Goal: Task Accomplishment & Management: Use online tool/utility

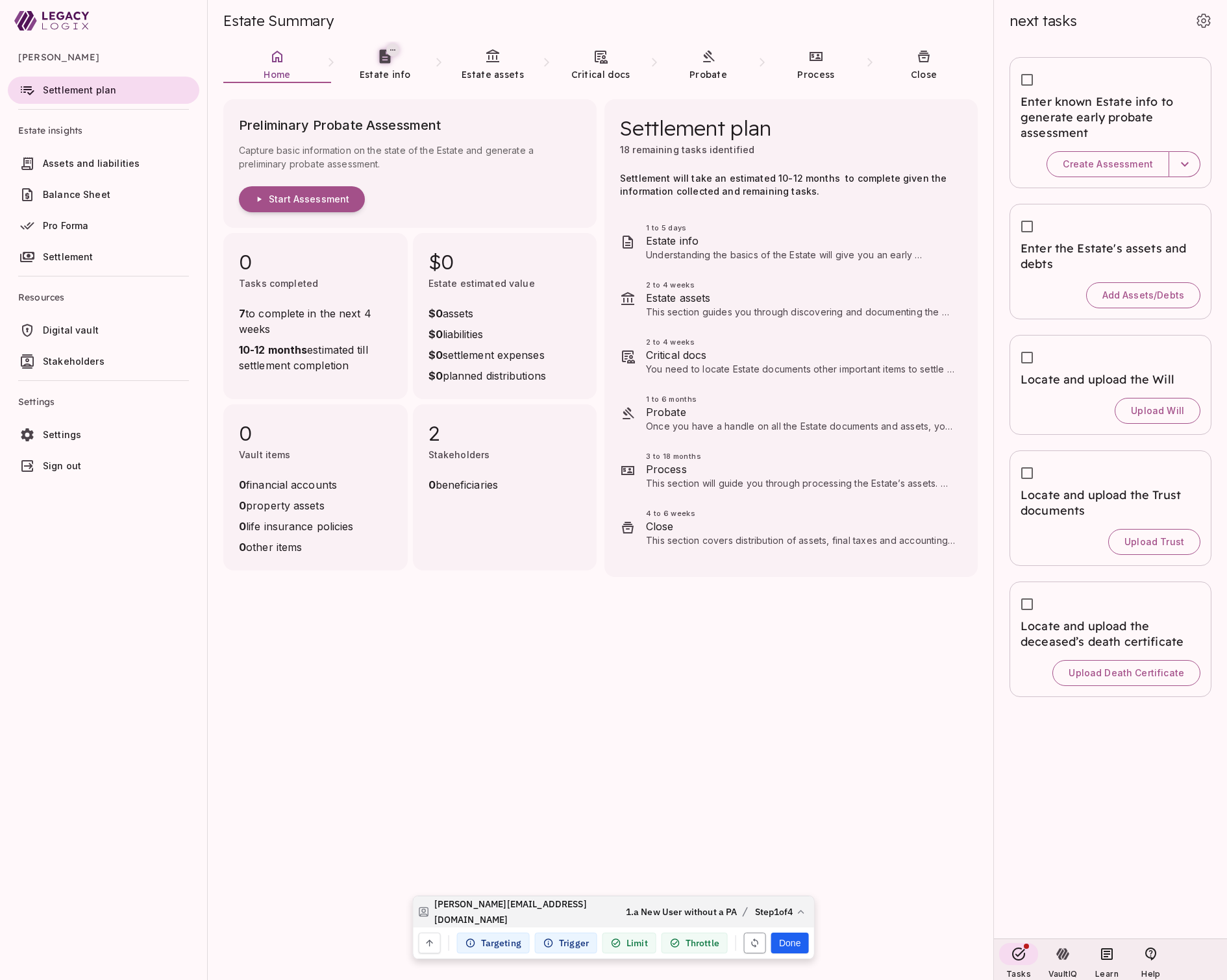
click at [753, 947] on icon "button" at bounding box center [755, 943] width 7 height 10
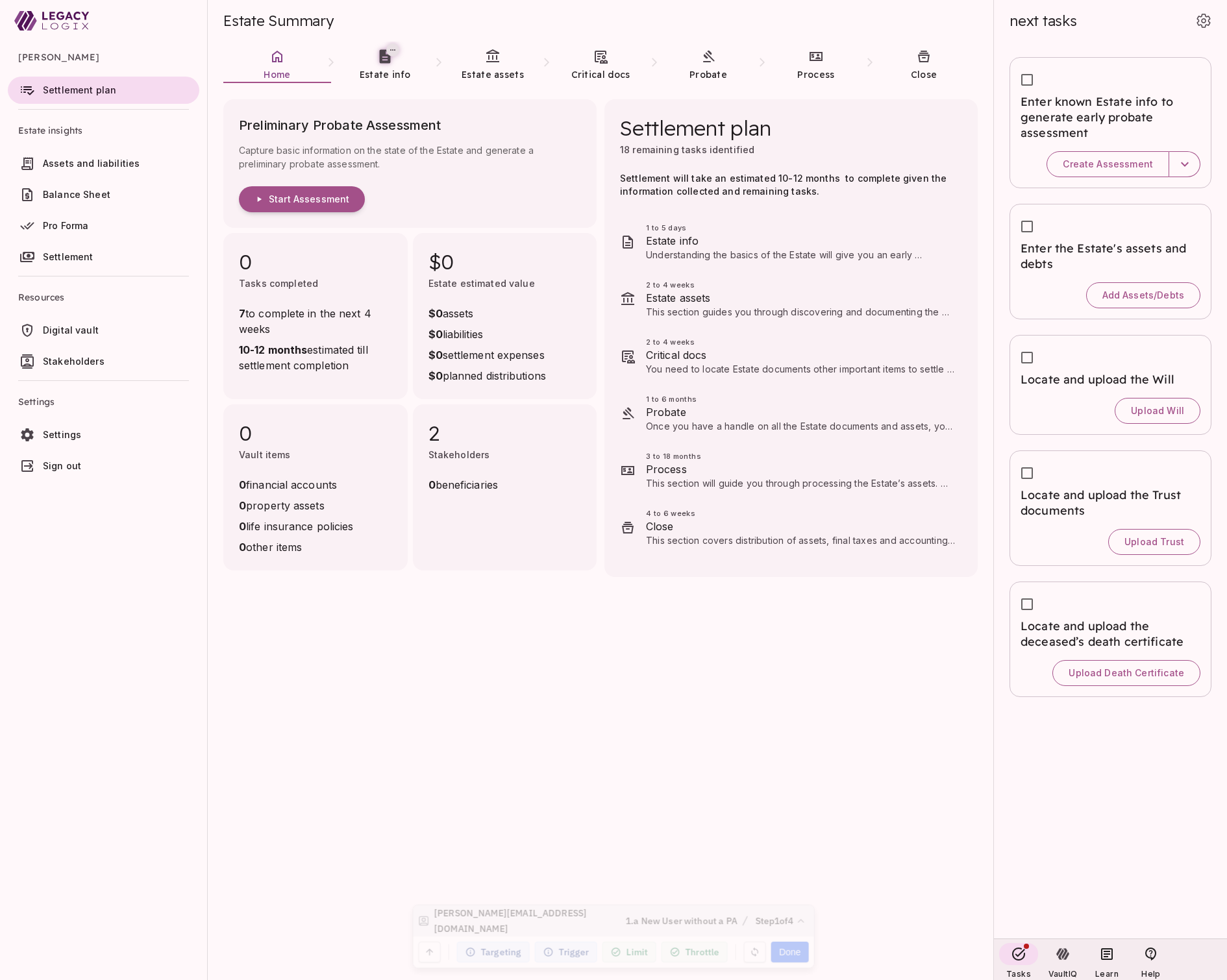
click at [110, 167] on span "Assets and liabilities" at bounding box center [91, 163] width 96 height 11
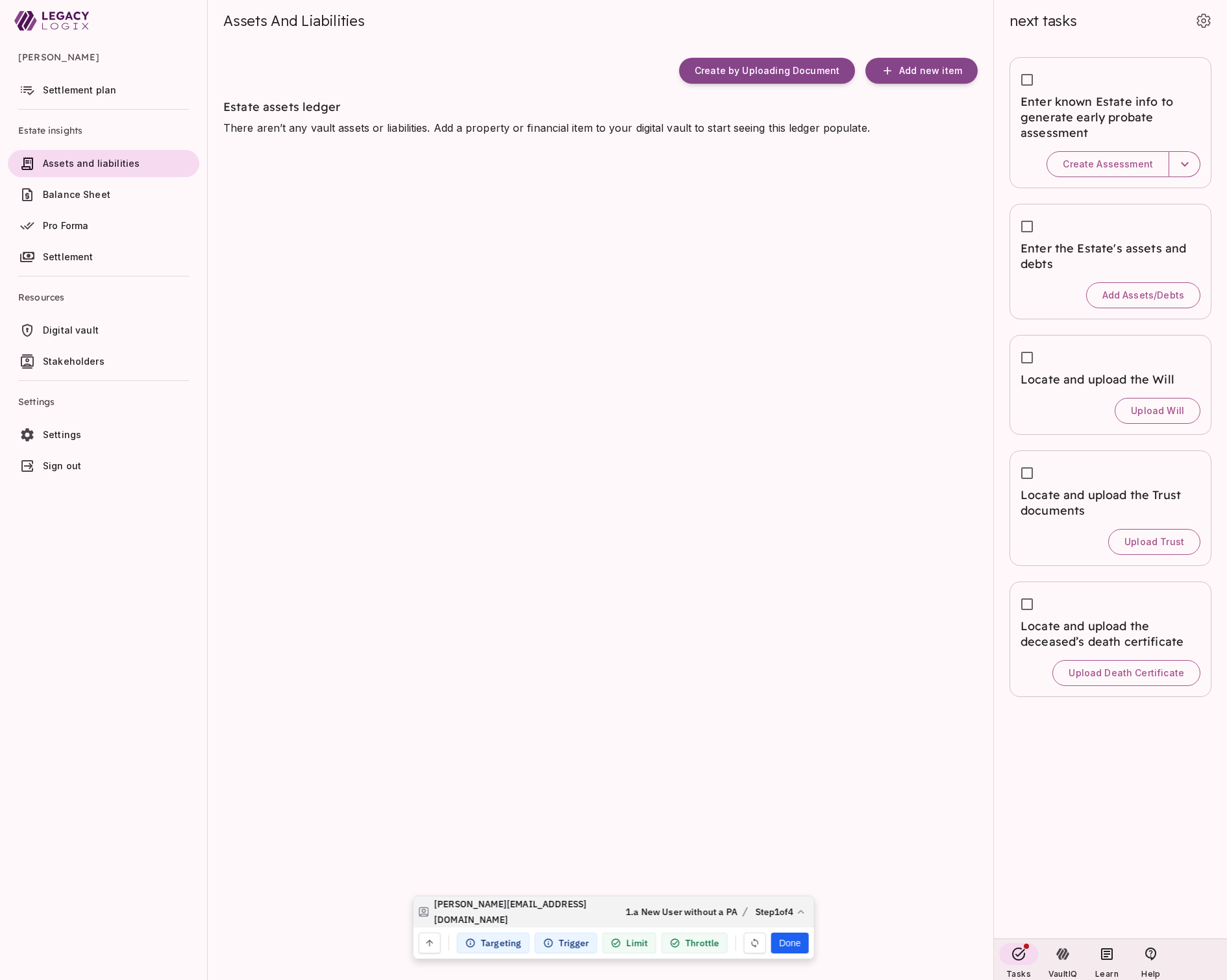
click at [96, 91] on span "Settlement plan" at bounding box center [80, 90] width 73 height 11
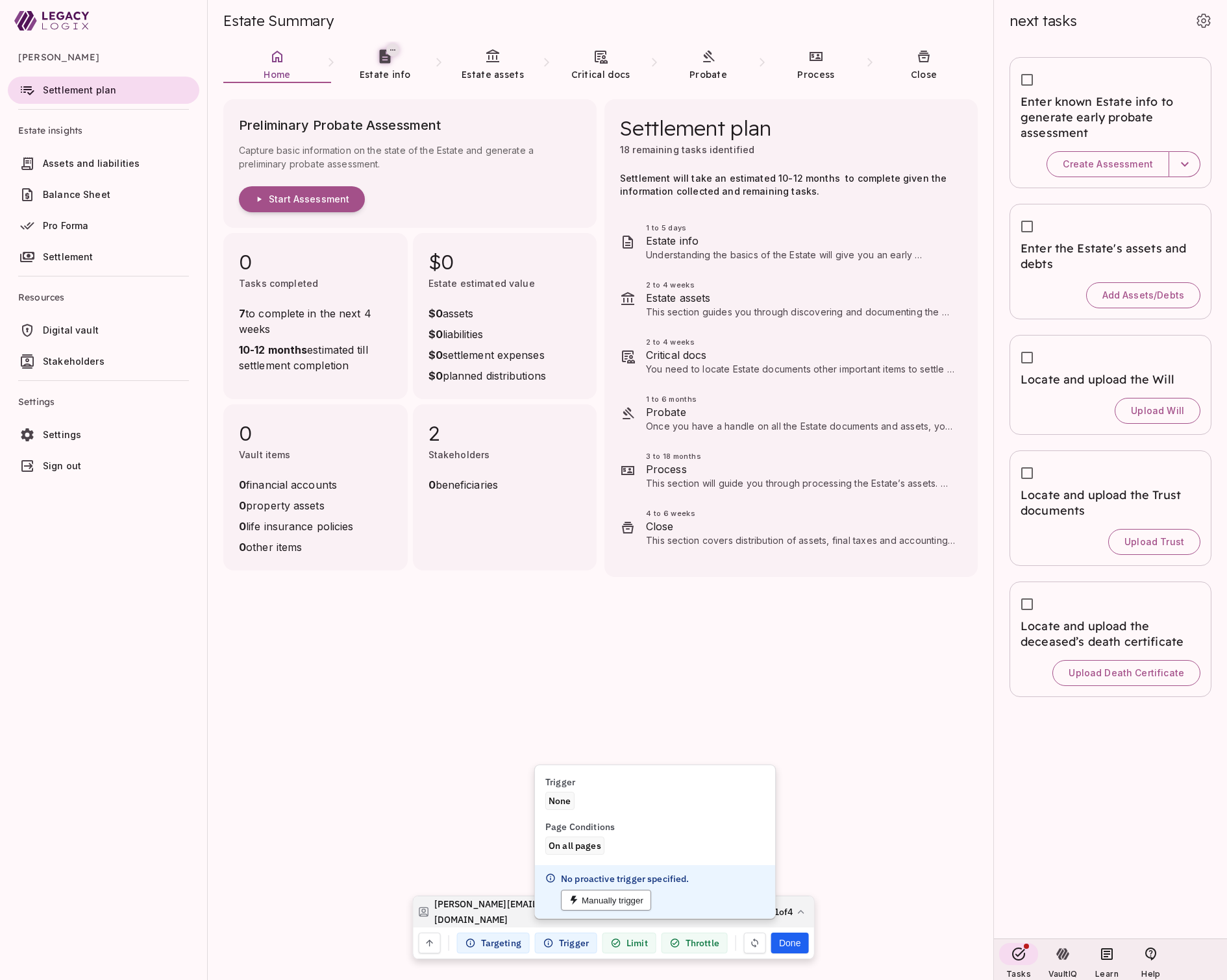
click at [610, 902] on button "Manually trigger" at bounding box center [606, 900] width 90 height 21
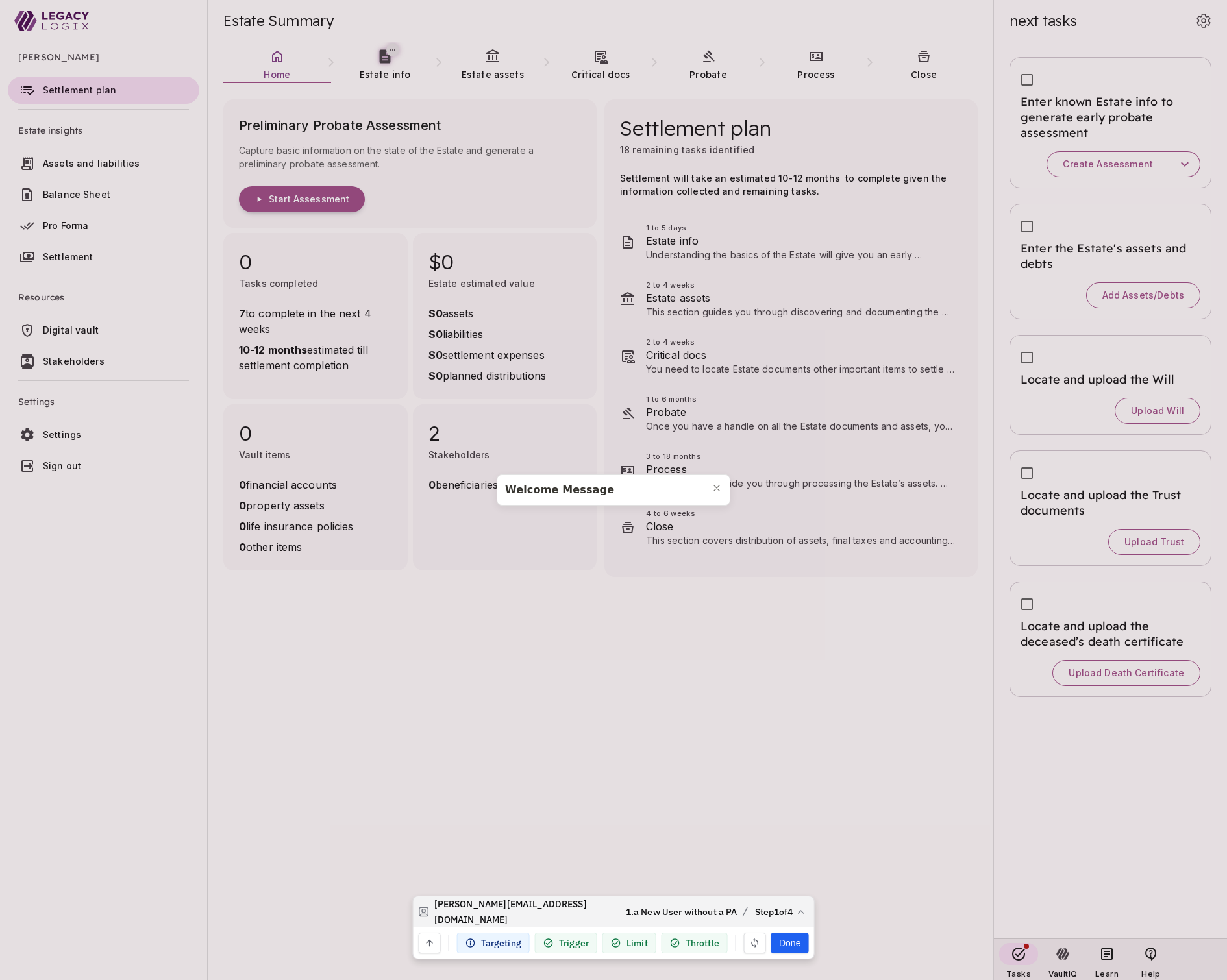
click at [672, 490] on div "Welcome Message" at bounding box center [603, 490] width 196 height 14
click at [632, 490] on div "Welcome Message" at bounding box center [603, 490] width 196 height 14
click at [643, 494] on div "Welcome Message" at bounding box center [603, 490] width 196 height 14
click at [790, 943] on button "Done" at bounding box center [790, 943] width 37 height 21
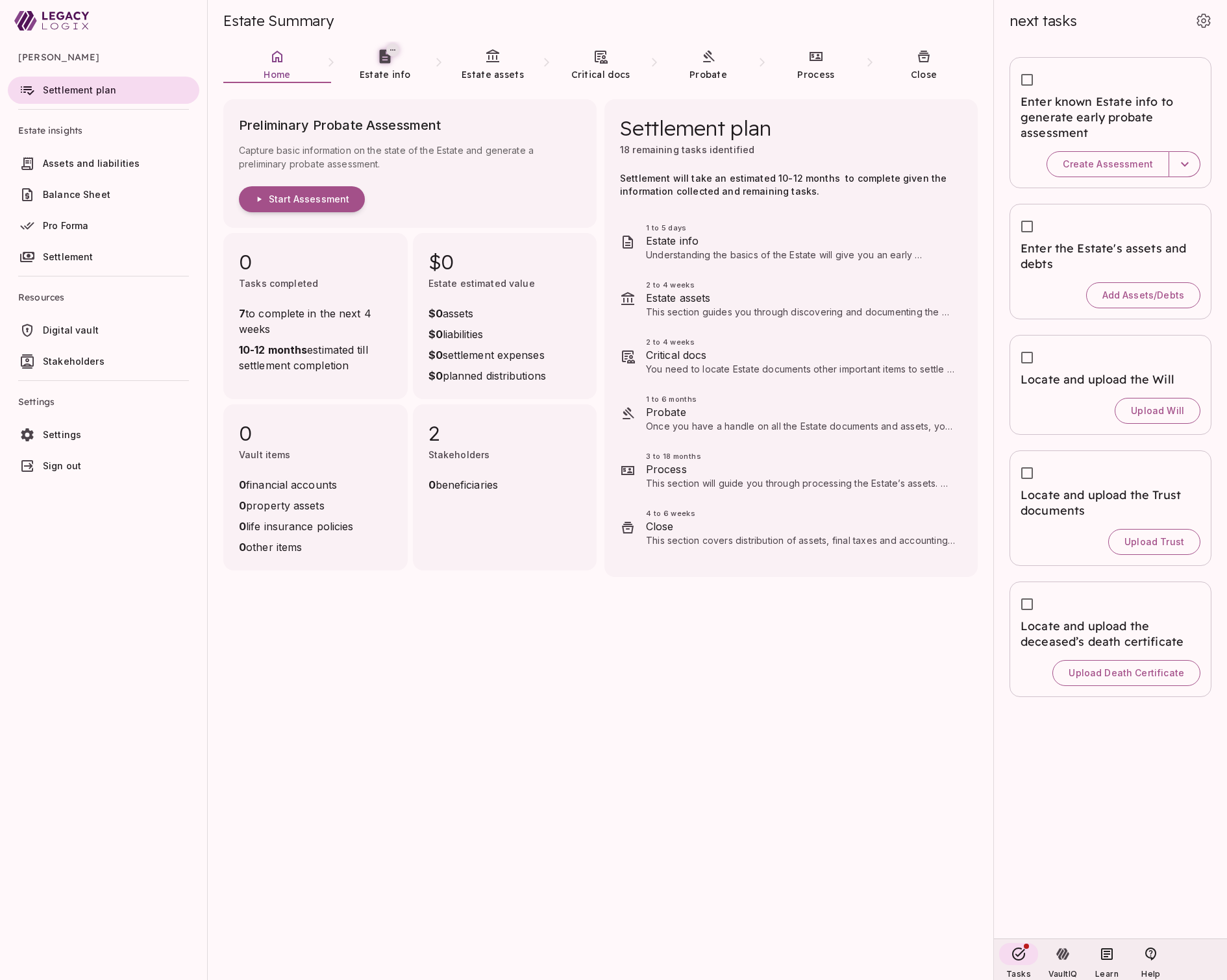
click at [789, 944] on button "Done" at bounding box center [790, 943] width 37 height 21
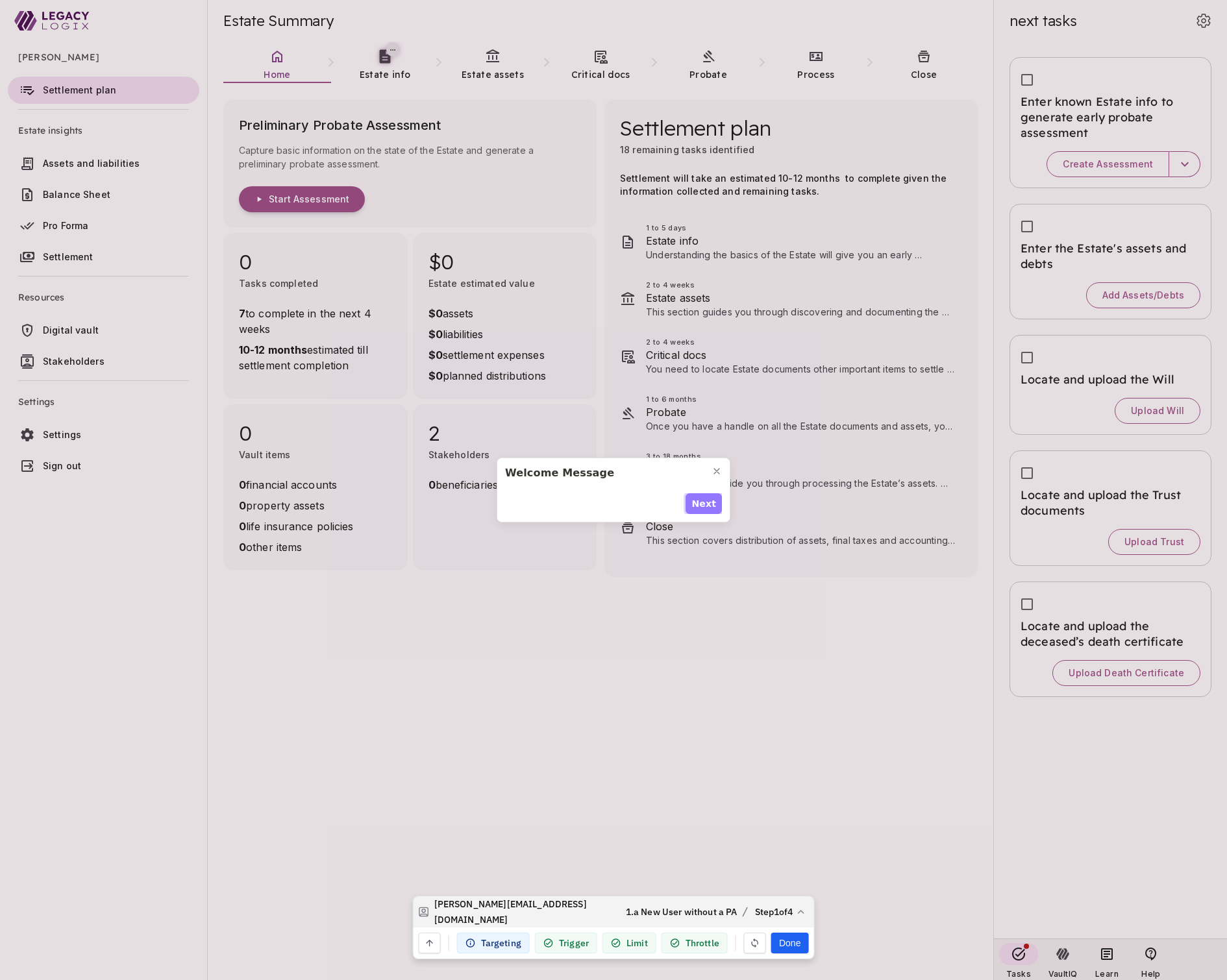
click at [709, 504] on span "Next" at bounding box center [704, 504] width 25 height 14
click at [709, 504] on span "Next" at bounding box center [704, 511] width 25 height 14
click at [709, 504] on span "Next" at bounding box center [704, 504] width 25 height 14
click at [709, 504] on span "Done" at bounding box center [702, 511] width 26 height 14
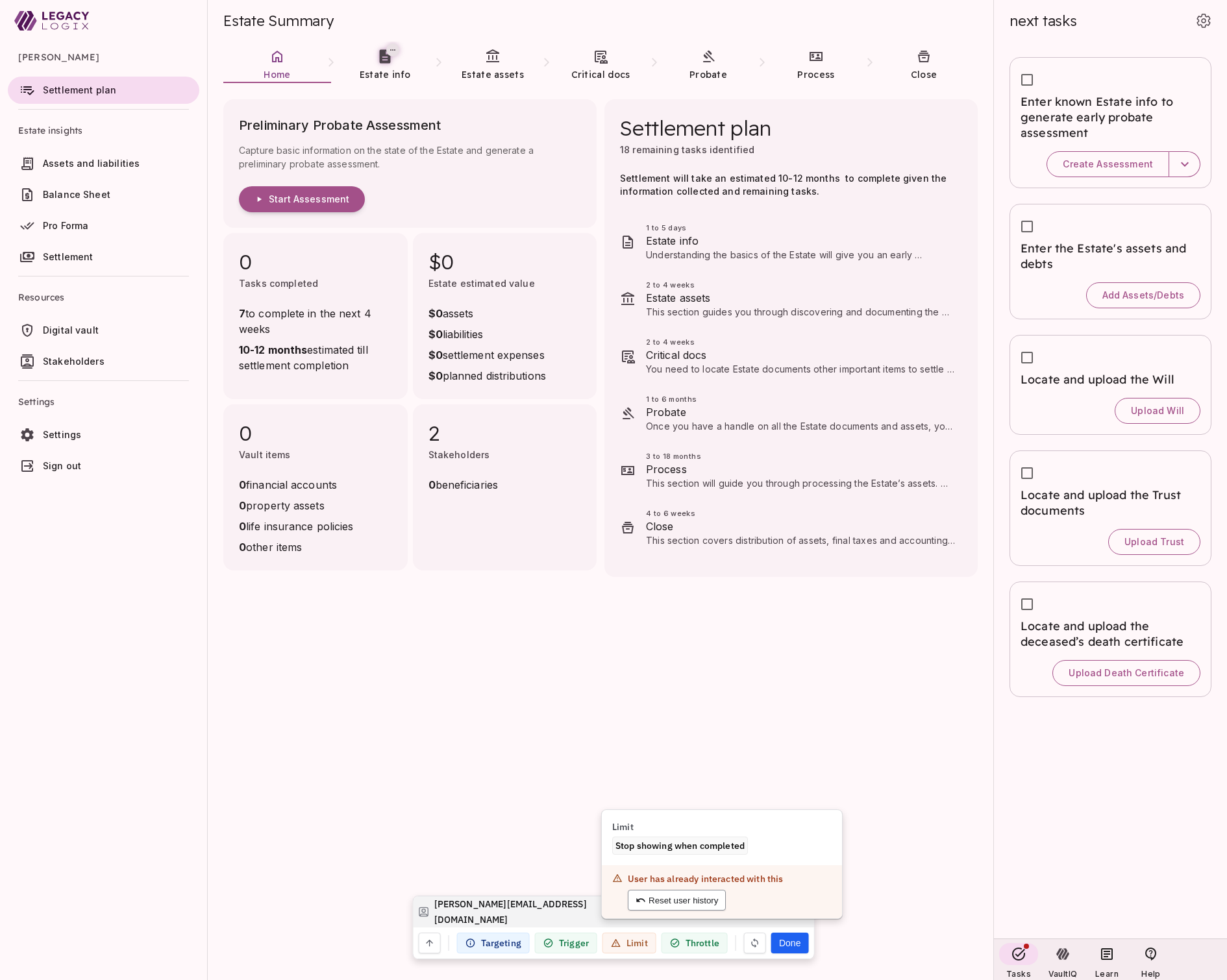
click at [678, 899] on button "Reset user history" at bounding box center [676, 900] width 98 height 21
click at [793, 947] on button "Done" at bounding box center [790, 943] width 37 height 21
